Goal: Information Seeking & Learning: Learn about a topic

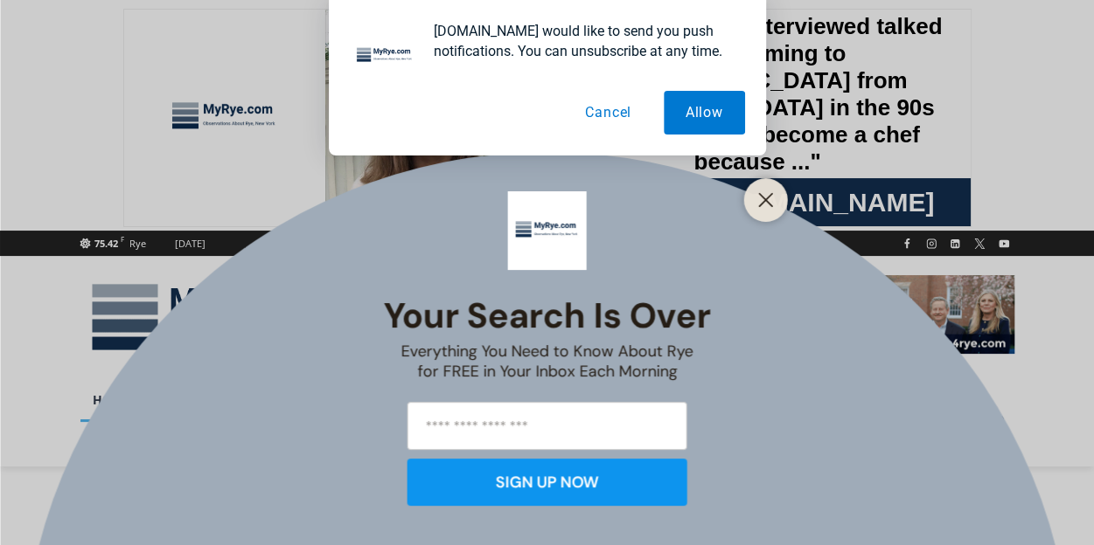
click at [624, 120] on button "Cancel" at bounding box center [608, 113] width 90 height 44
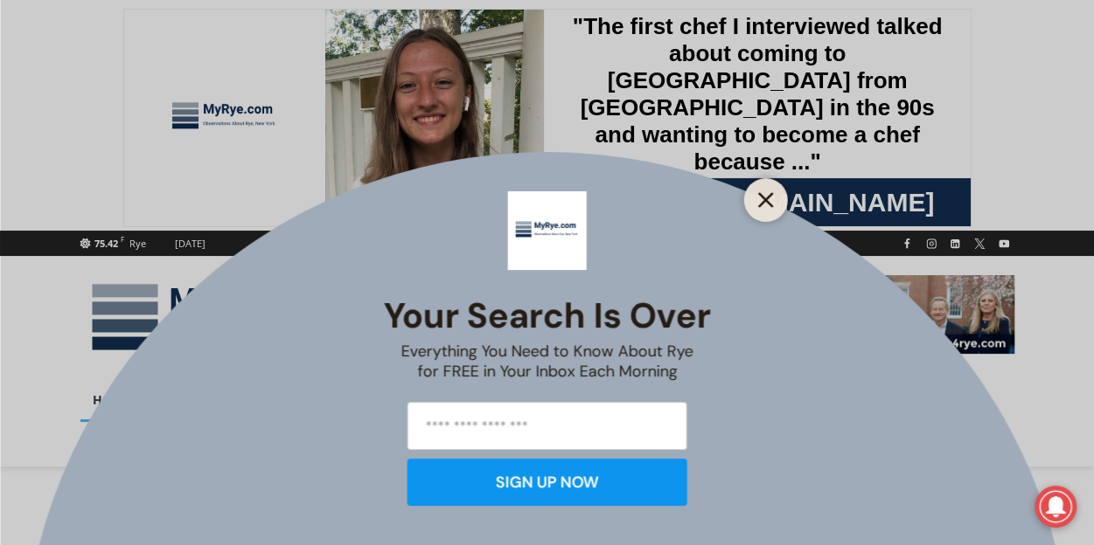
click at [758, 202] on icon "Close" at bounding box center [766, 200] width 16 height 16
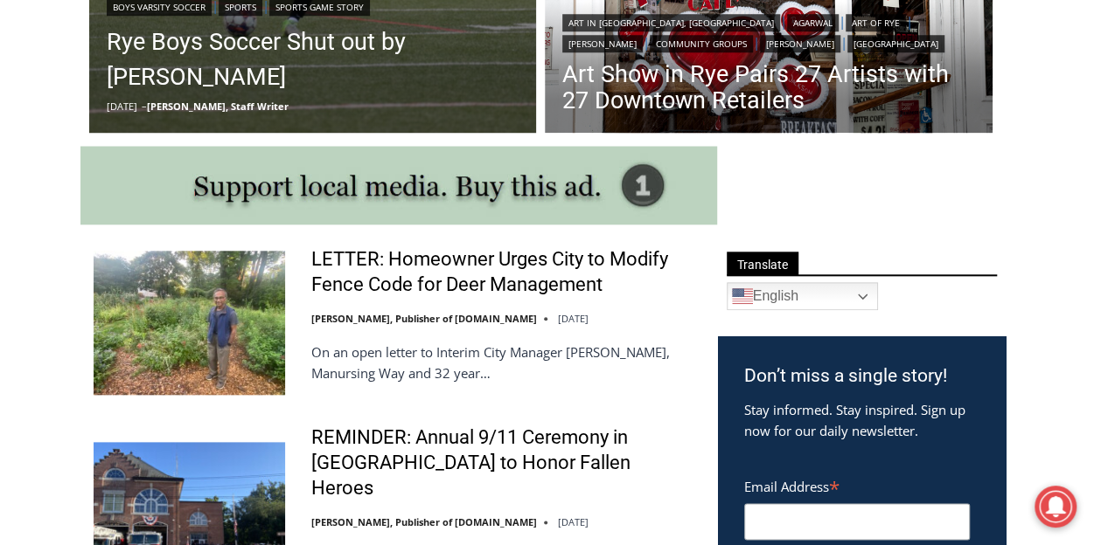
scroll to position [787, 0]
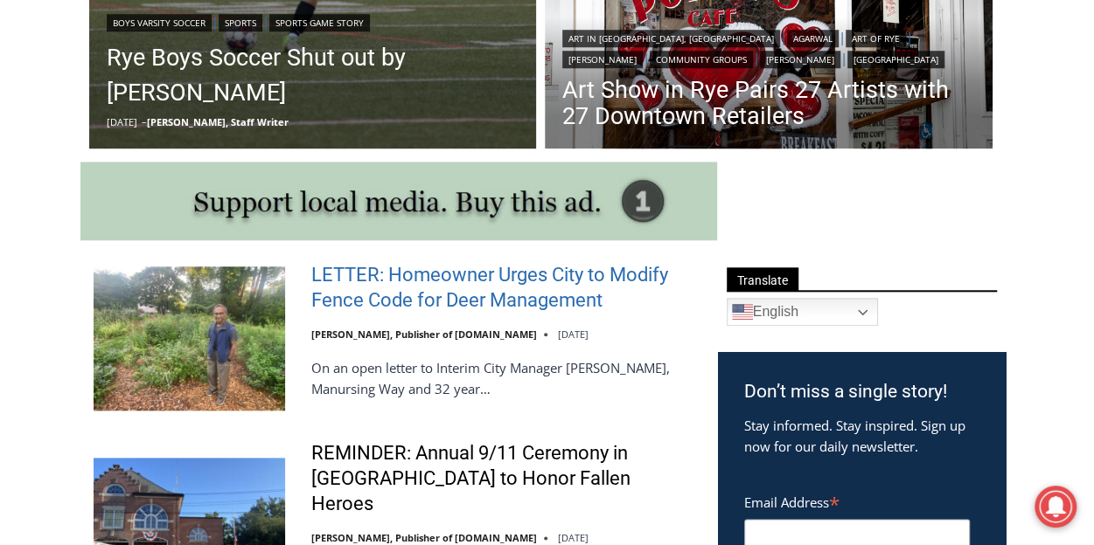
click at [465, 302] on link "LETTER: Homeowner Urges City to Modify Fence Code for Deer Management" at bounding box center [503, 288] width 384 height 50
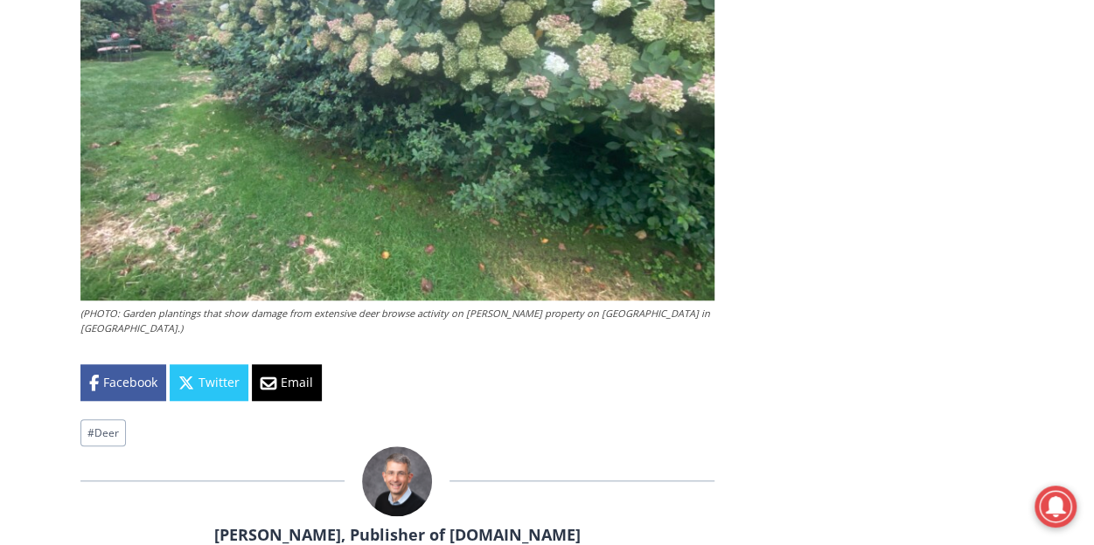
scroll to position [3846, 0]
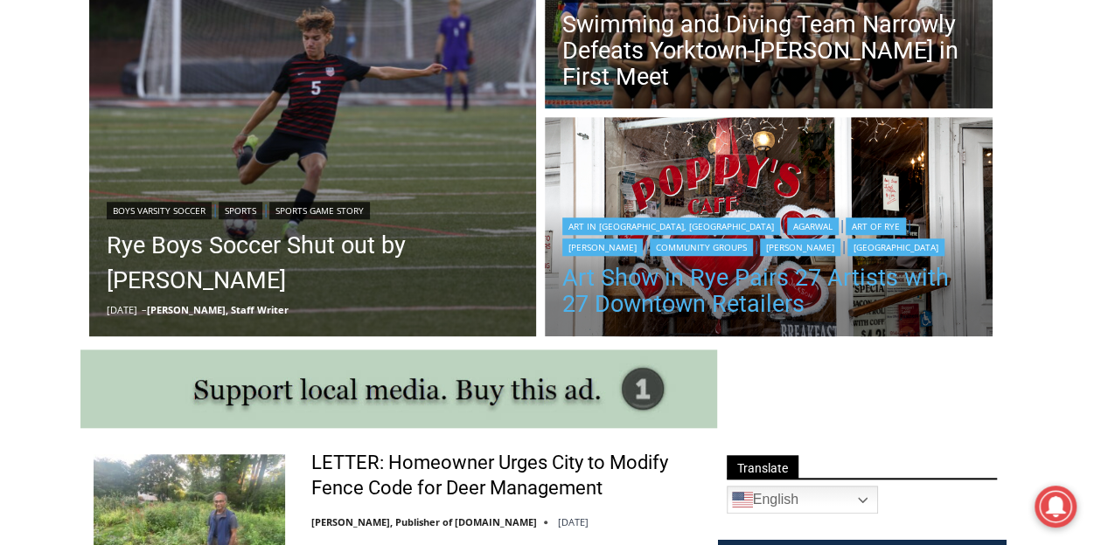
scroll to position [578, 0]
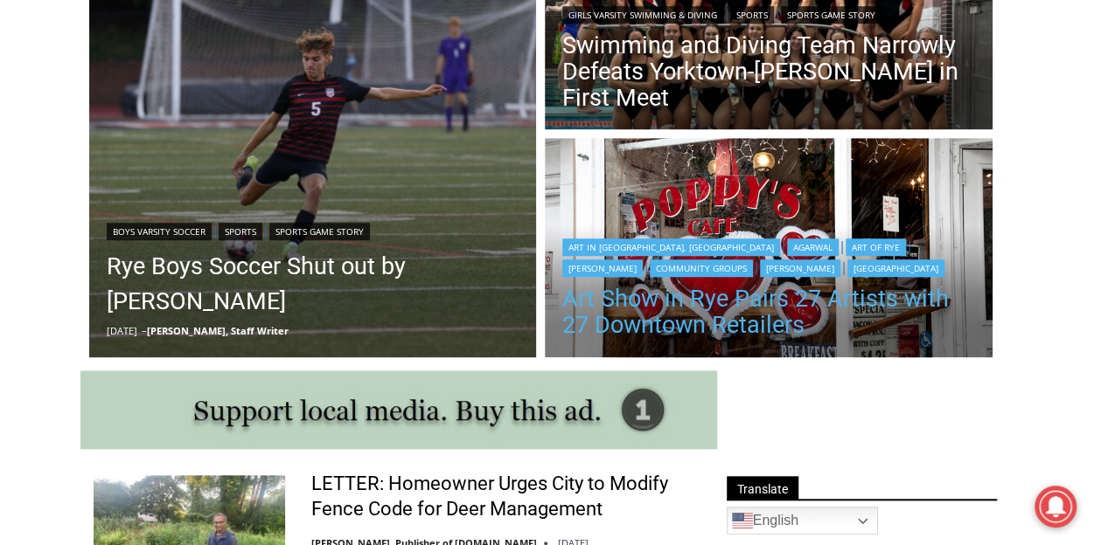
click at [661, 283] on h2 "Art Show in Rye Pairs 27 Artists with 27 Downtown Retailers" at bounding box center [768, 310] width 413 height 66
click at [695, 303] on link "Art Show in Rye Pairs 27 Artists with 27 Downtown Retailers" at bounding box center [768, 312] width 413 height 52
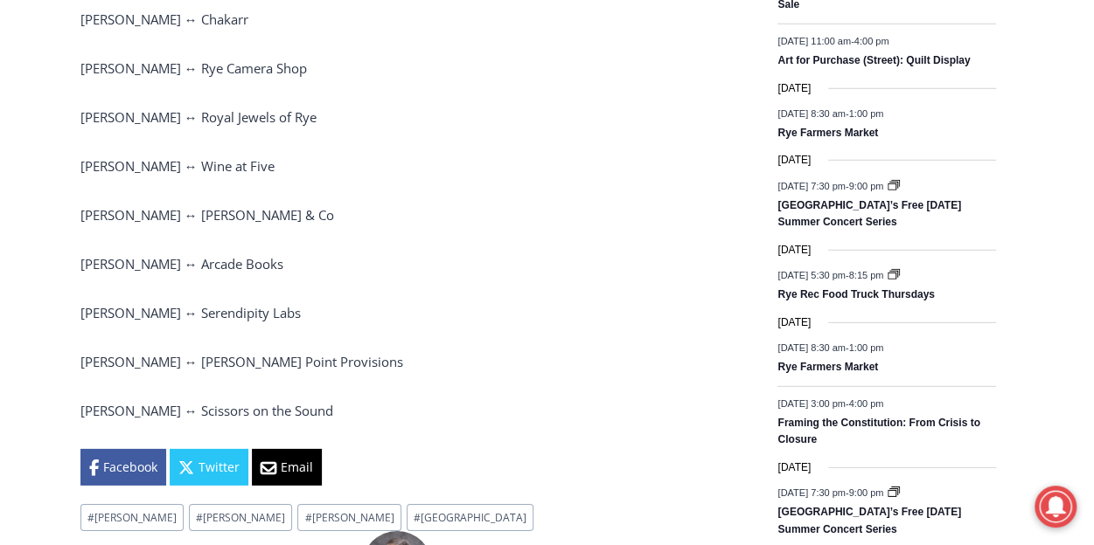
scroll to position [2448, 0]
